Goal: Information Seeking & Learning: Find specific fact

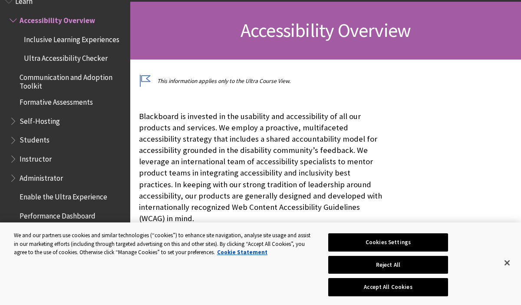
click at [147, 117] on p "Blackboard is invested in the usability and accessibility of all our products a…" at bounding box center [261, 168] width 245 height 114
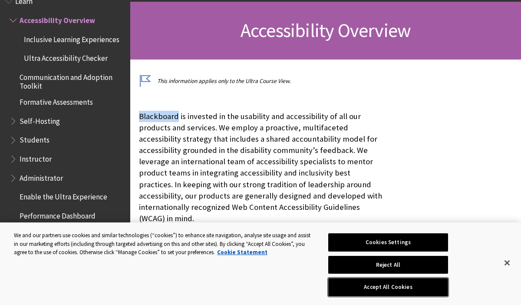
click at [398, 286] on button "Accept All Cookies" at bounding box center [388, 287] width 120 height 18
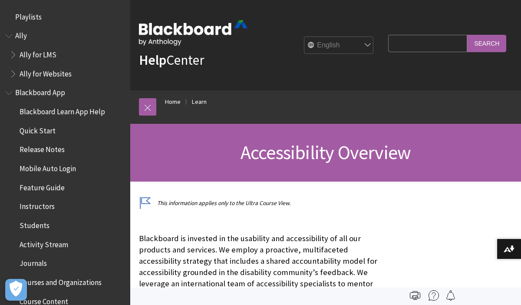
click at [418, 41] on input "Search Query" at bounding box center [427, 43] width 79 height 17
type input "Phone"
click at [467, 35] on input "Search" at bounding box center [486, 43] width 39 height 17
